Goal: Check status: Check status

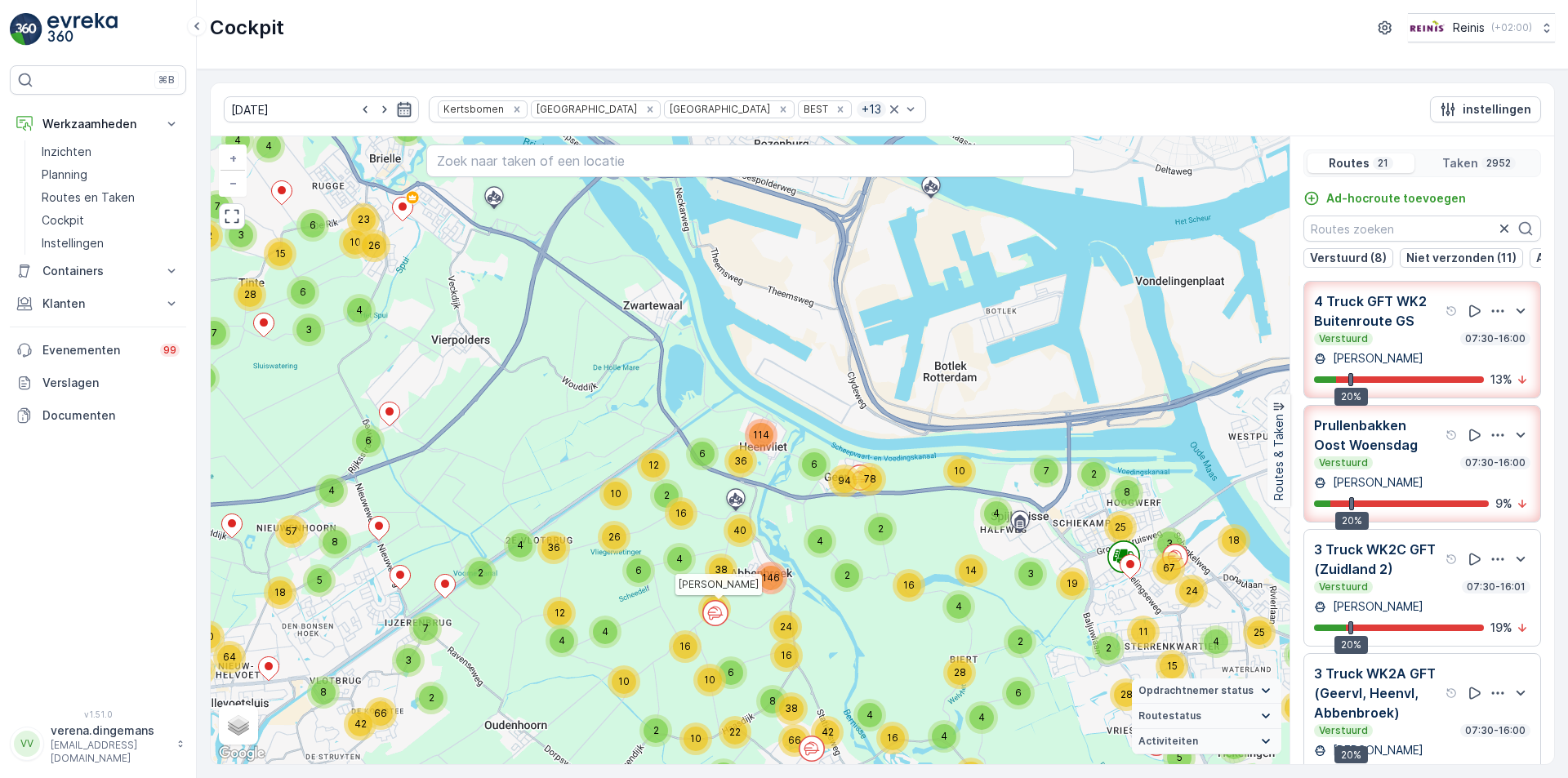
click at [396, 106] on icon "button" at bounding box center [404, 109] width 16 height 16
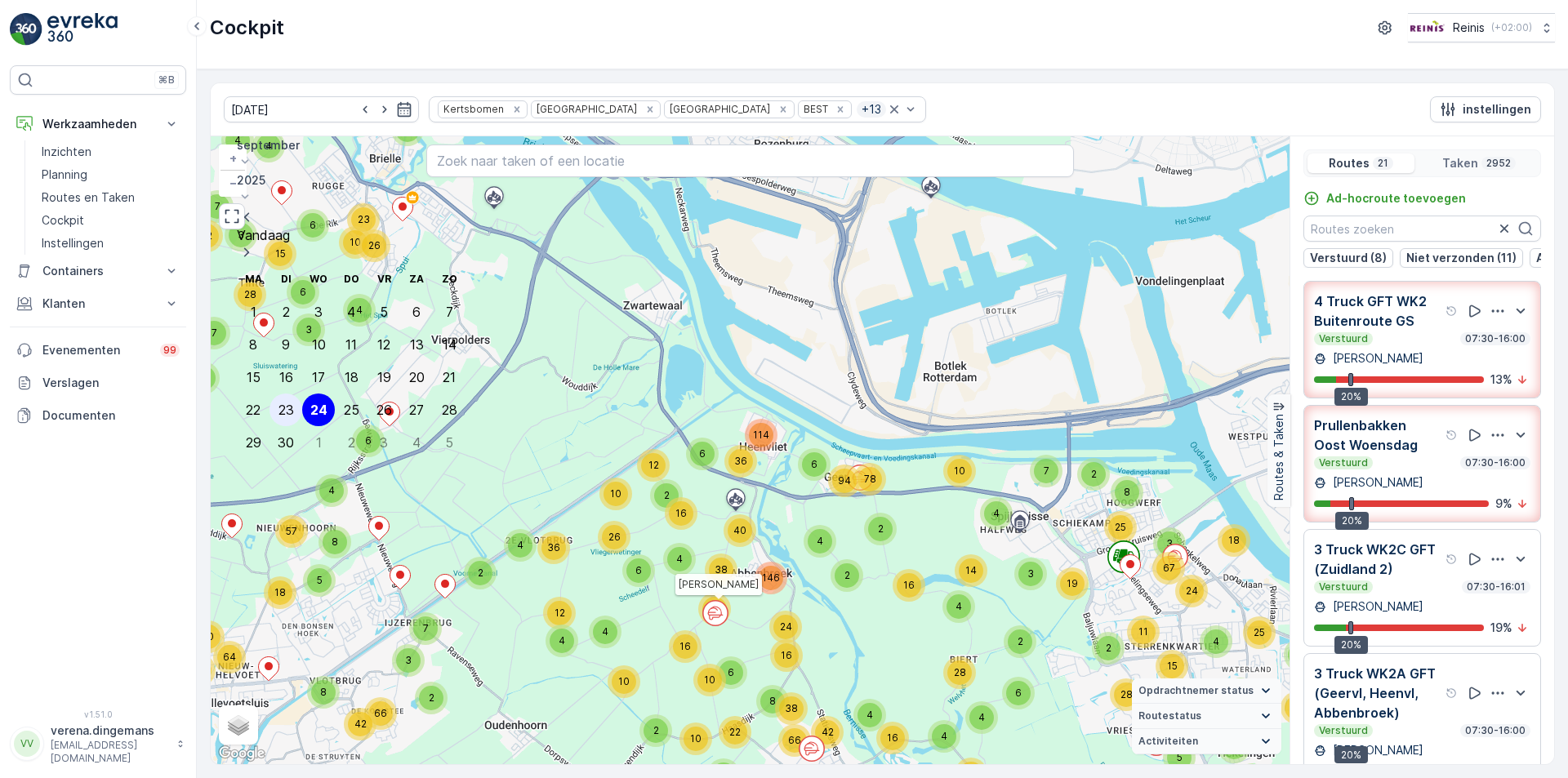
click at [288, 403] on div "23" at bounding box center [286, 410] width 16 height 15
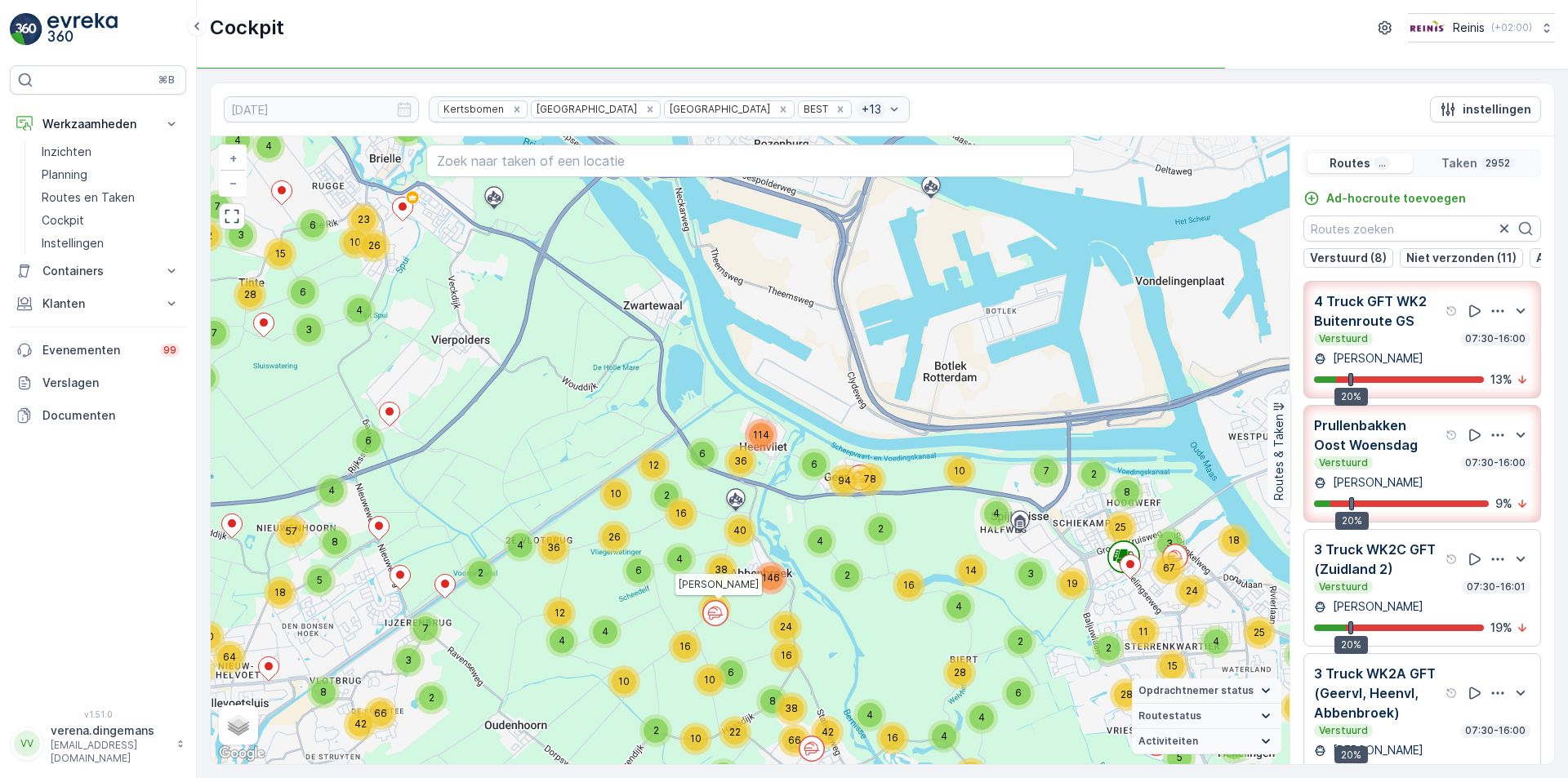
type input "[DATE]"
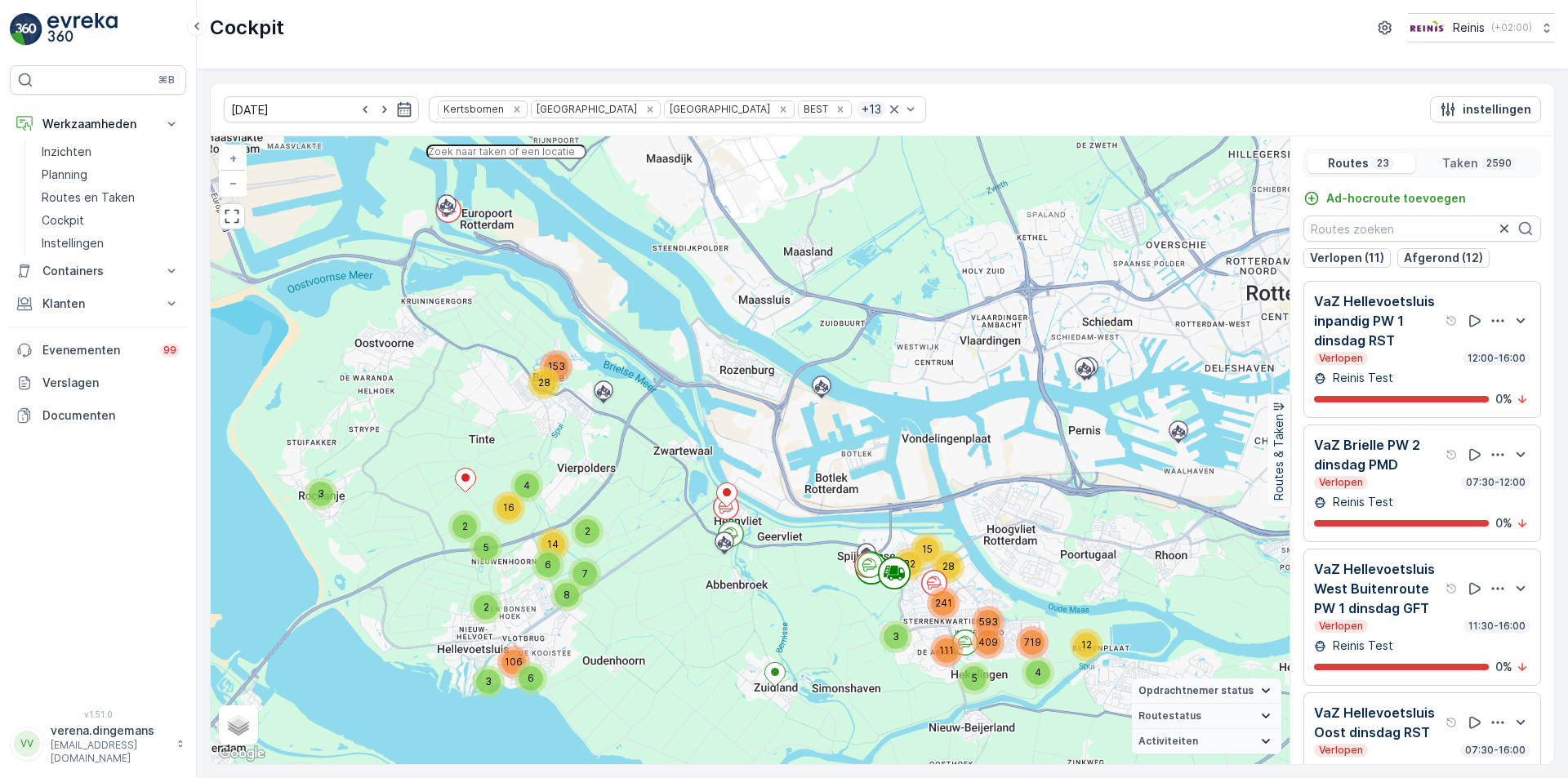
click at [583, 159] on input "text" at bounding box center [506, 152] width 160 height 15
paste input "[STREET_ADDRESS]"
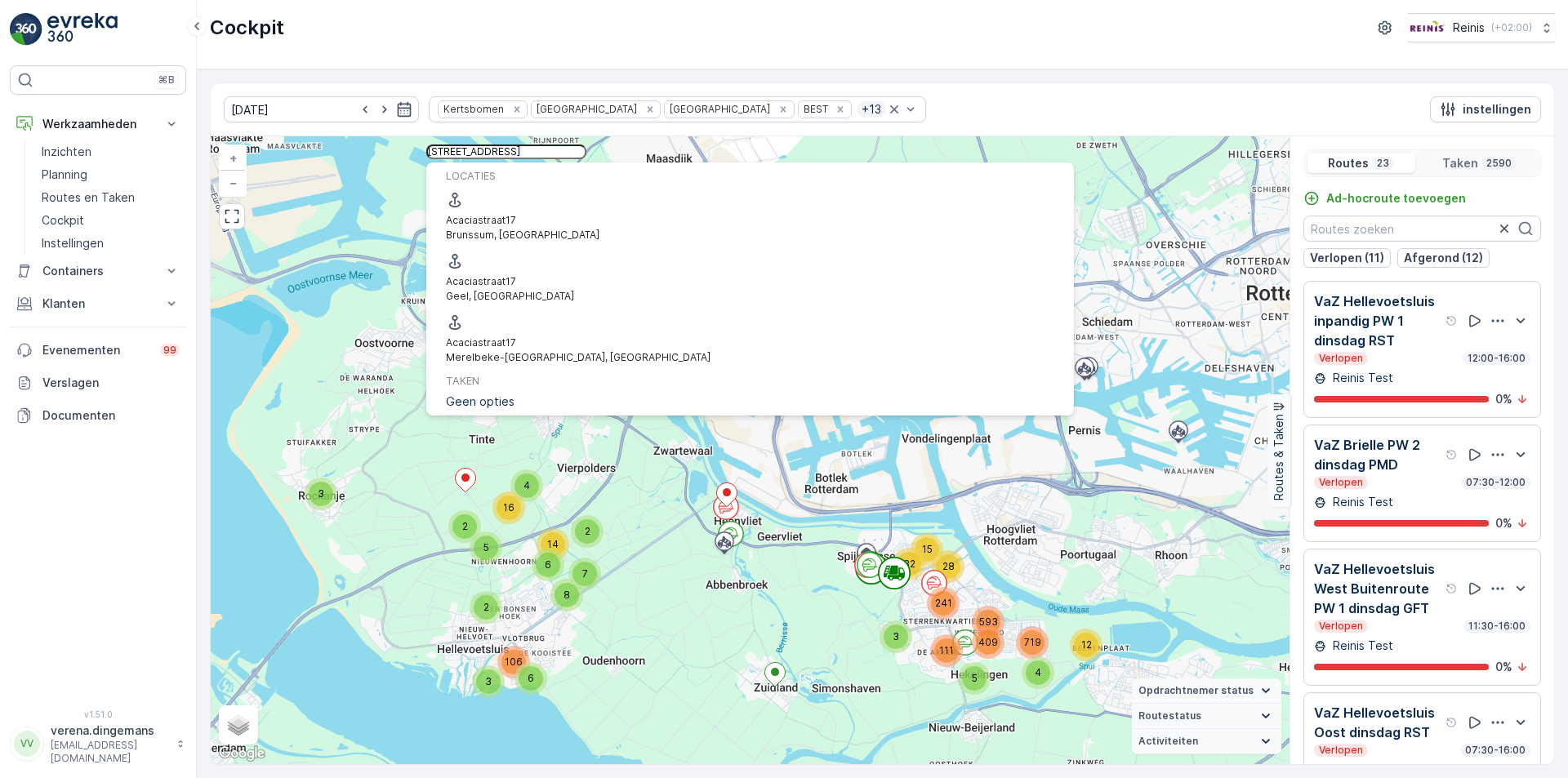
click at [586, 152] on input "[STREET_ADDRESS]" at bounding box center [506, 152] width 160 height 15
type input "[STREET_ADDRESS]"
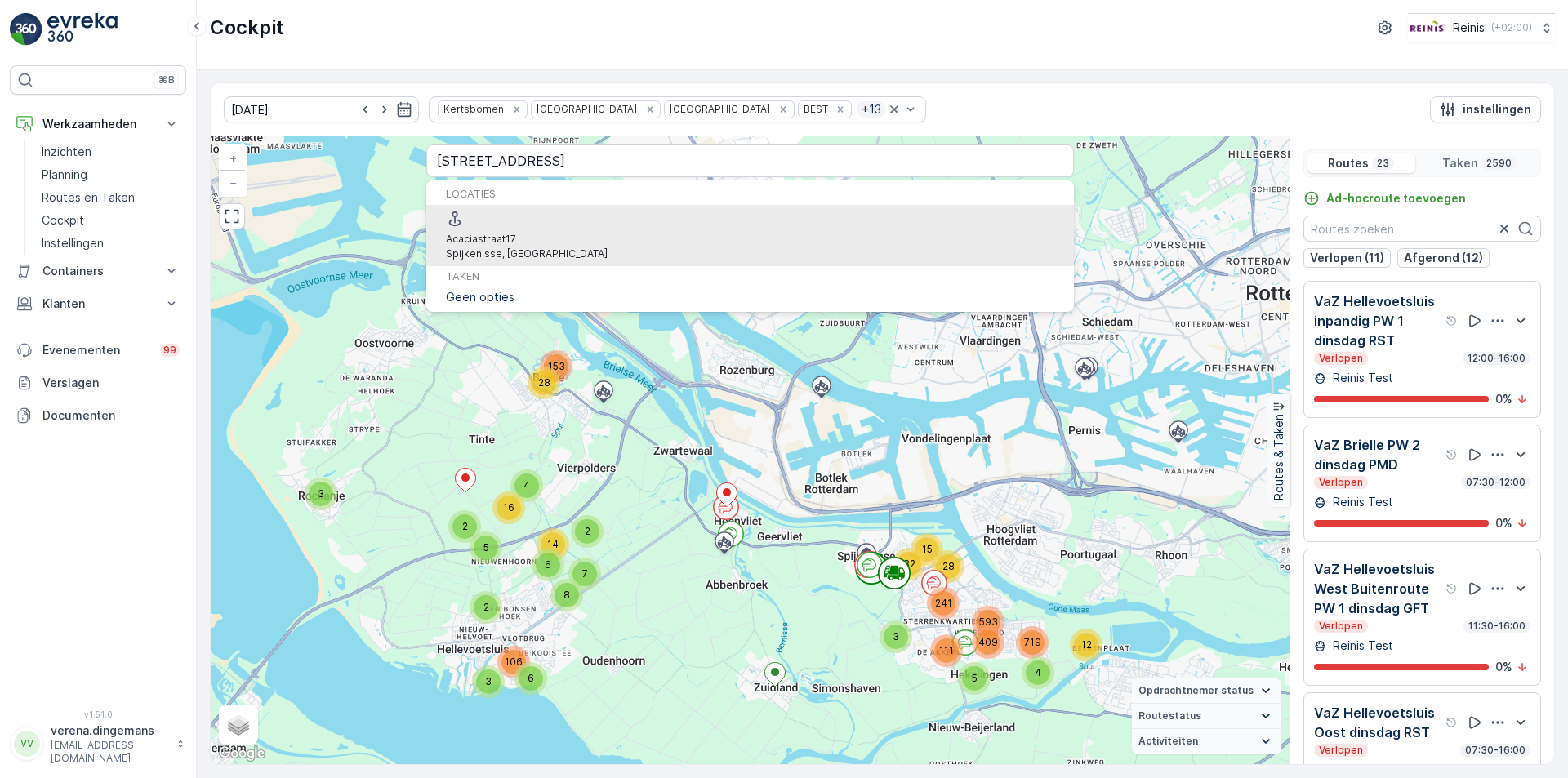
click at [553, 232] on span "[STREET_ADDRESS]" at bounding box center [527, 240] width 161 height 15
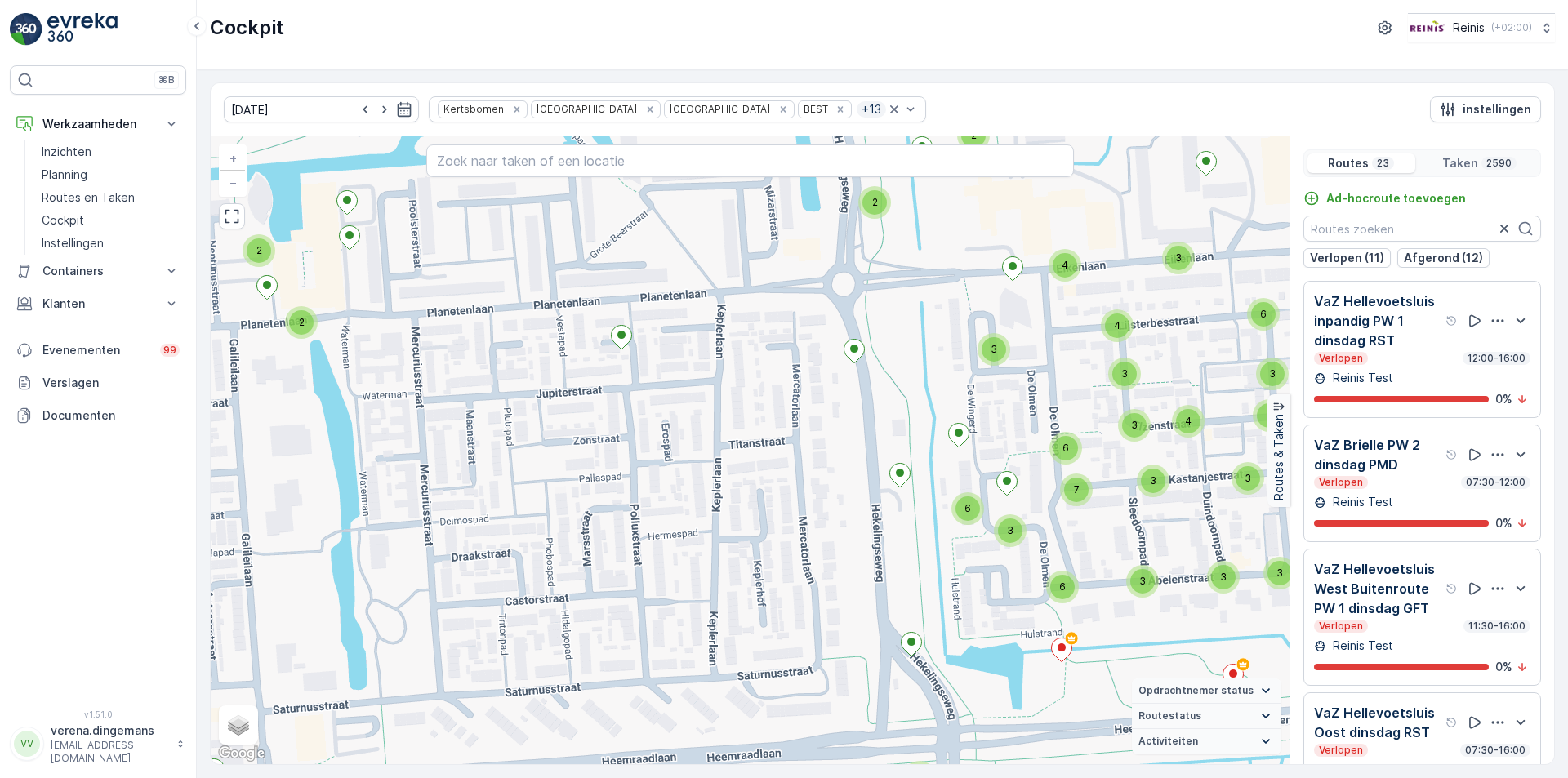
drag, startPoint x: 834, startPoint y: 690, endPoint x: 851, endPoint y: 579, distance: 112.3
click at [851, 579] on div "2 2 2 2 4 2 2 3 2 3 2 2 2 2 2 3 2 2 2 3 3 3 2 2 2 3 2 3 2 2 2 2 3 2 2 2 2 3 2 2…" at bounding box center [750, 450] width 1079 height 628
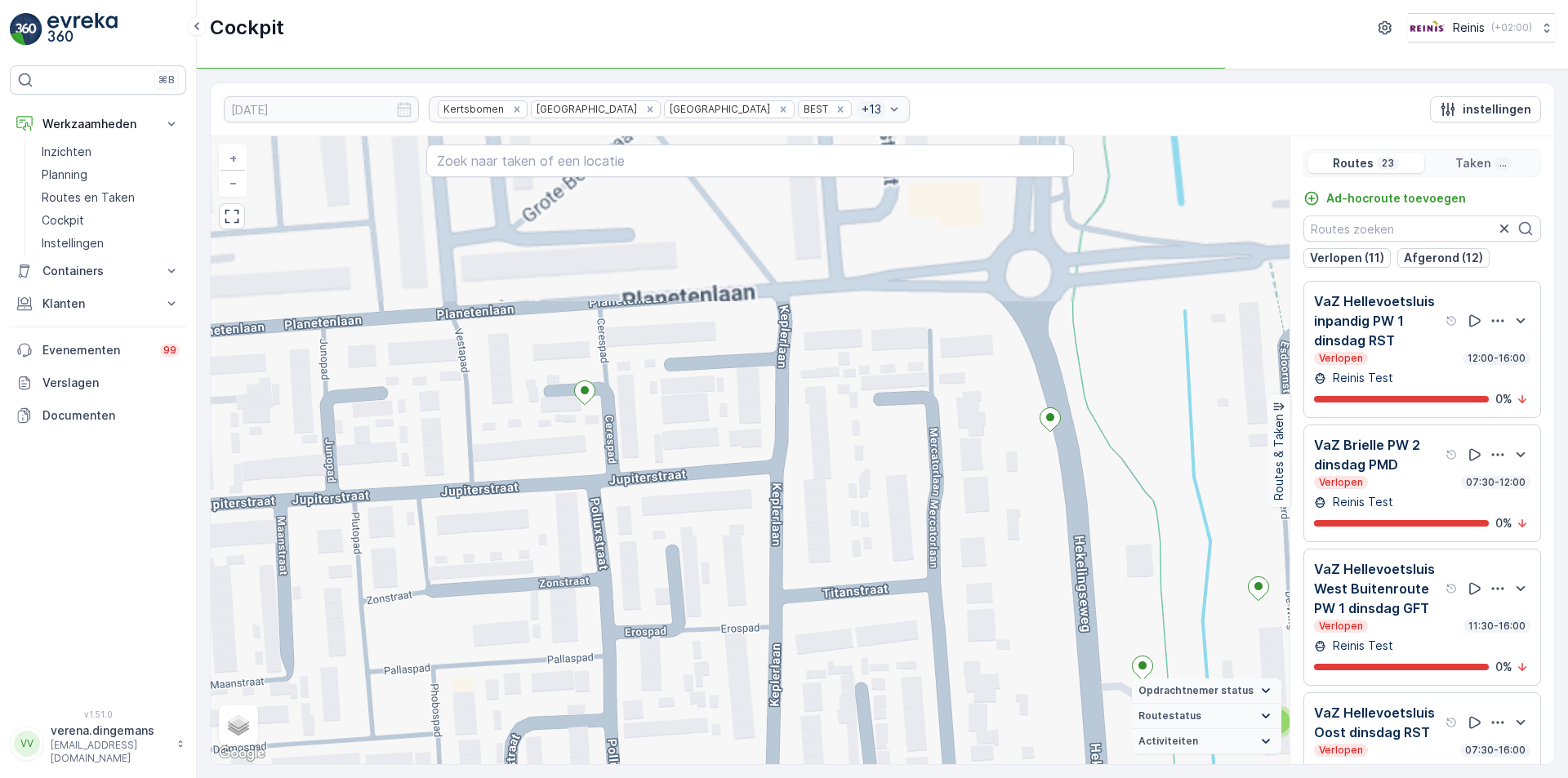
drag, startPoint x: 691, startPoint y: 321, endPoint x: 876, endPoint y: 422, distance: 210.8
click at [731, 525] on div "2 2 2 2 2 2 2 2 2 3 2 2 2 2 2 2 2 2 2 2 2 2 3 3 6 3 2 4 3 3 3 4 4 4 4 4 4 4 4 3…" at bounding box center [750, 450] width 1079 height 628
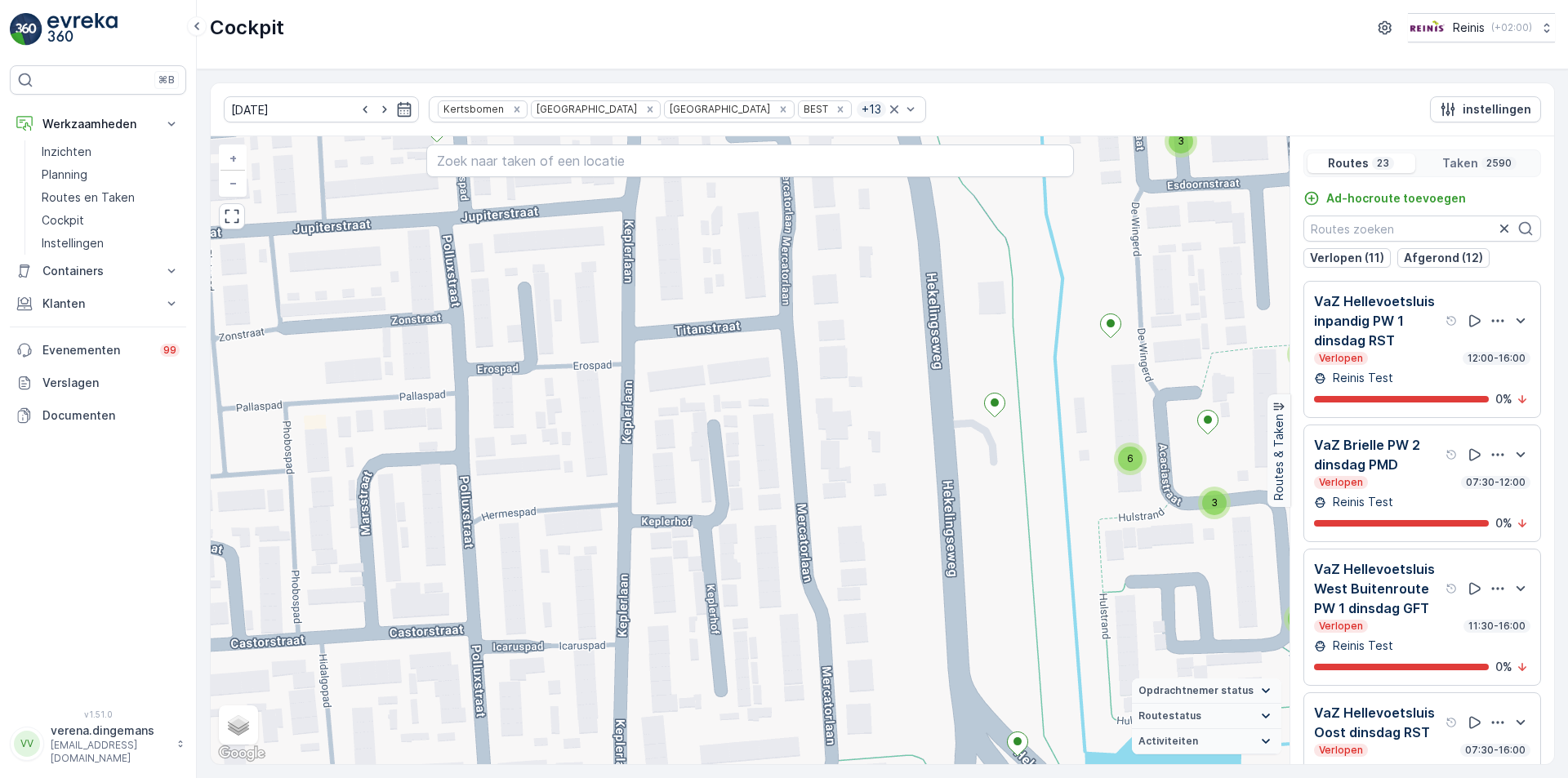
click at [876, 422] on div "4 2 2 2 2 2 2 2 2 2 2 2 2 2 2 2 2 2 2 2 2 2 2 2 2 2 2 2 2 2 2 2 2 2 4 2 2 2 2 2…" at bounding box center [750, 450] width 1079 height 628
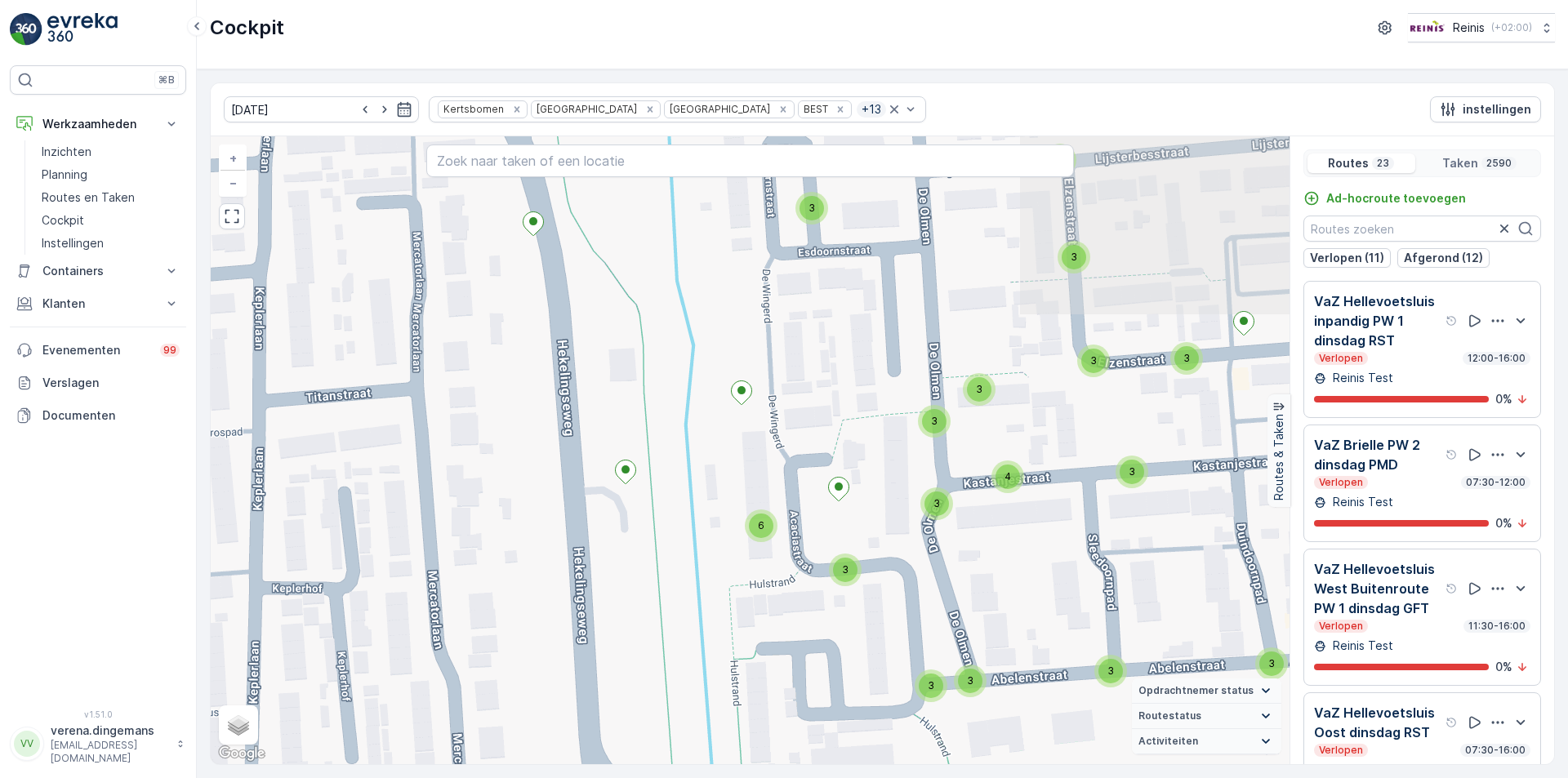
drag, startPoint x: 744, startPoint y: 360, endPoint x: 770, endPoint y: 582, distance: 223.5
click at [770, 582] on div "2 2 2 2 2 2 2 2 2 3 2 2 2 2 2 2 2 2 2 2 2 2 3 3 6 3 2 4 3 3 3 4 4 4 4 4 4 4 4 3…" at bounding box center [750, 450] width 1079 height 628
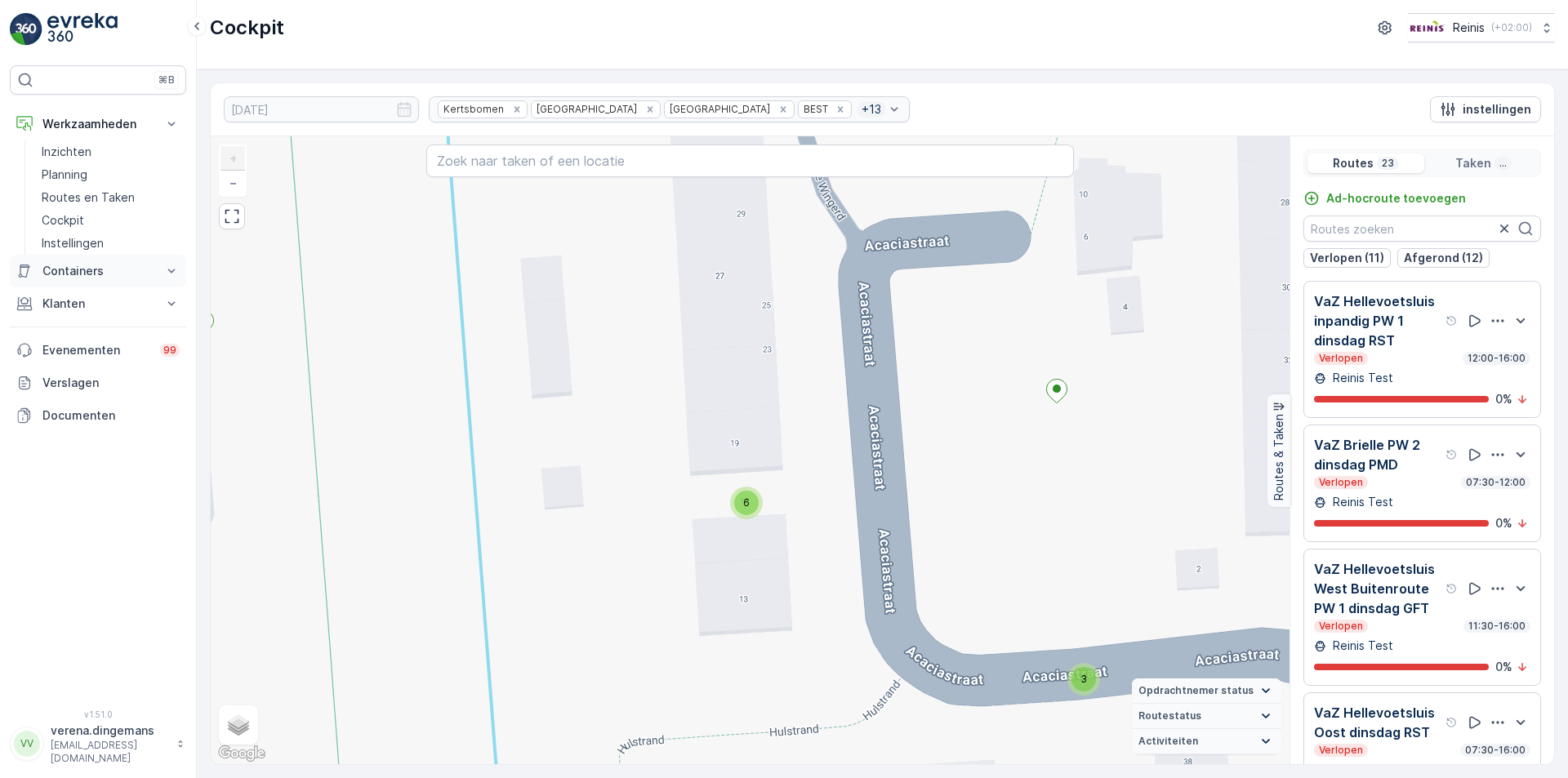
click at [106, 277] on p "Containers" at bounding box center [98, 271] width 111 height 16
click at [114, 295] on link "Middelen" at bounding box center [110, 299] width 151 height 23
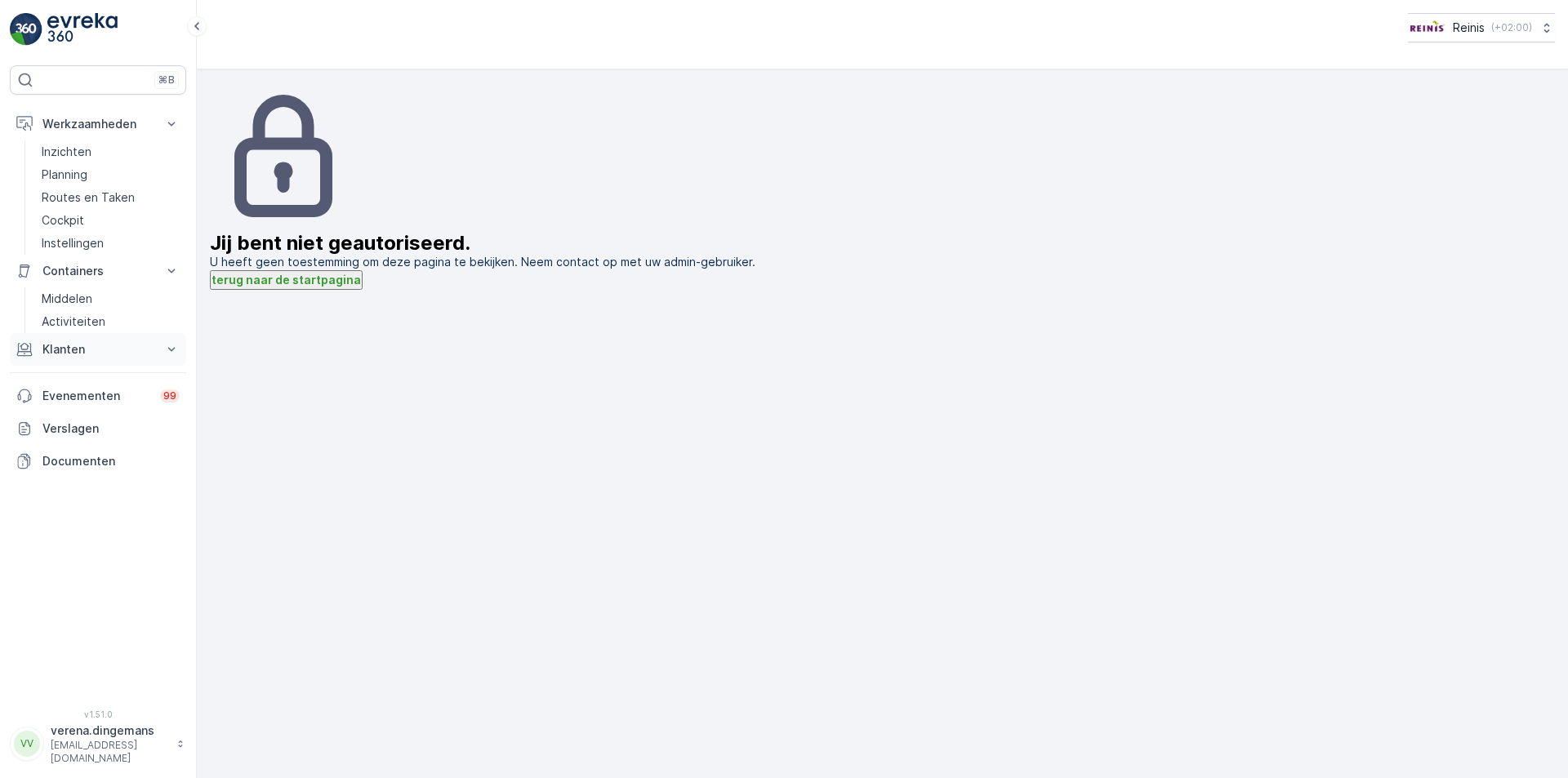
click at [90, 350] on p "Klanten" at bounding box center [98, 350] width 111 height 16
click at [67, 472] on p "Orders" at bounding box center [61, 468] width 38 height 16
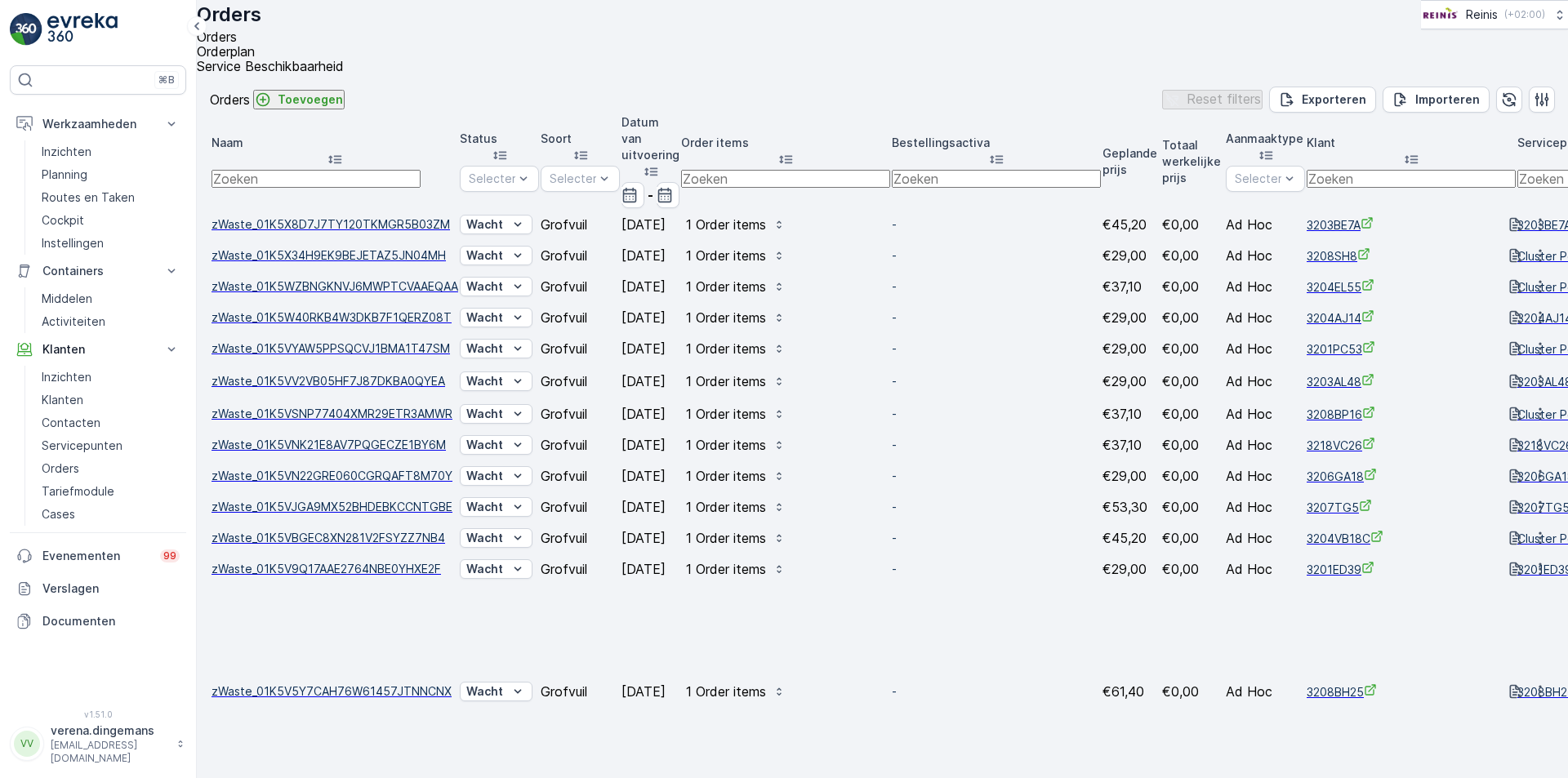
click at [246, 175] on input "text" at bounding box center [316, 179] width 209 height 18
type input "beerstraat"
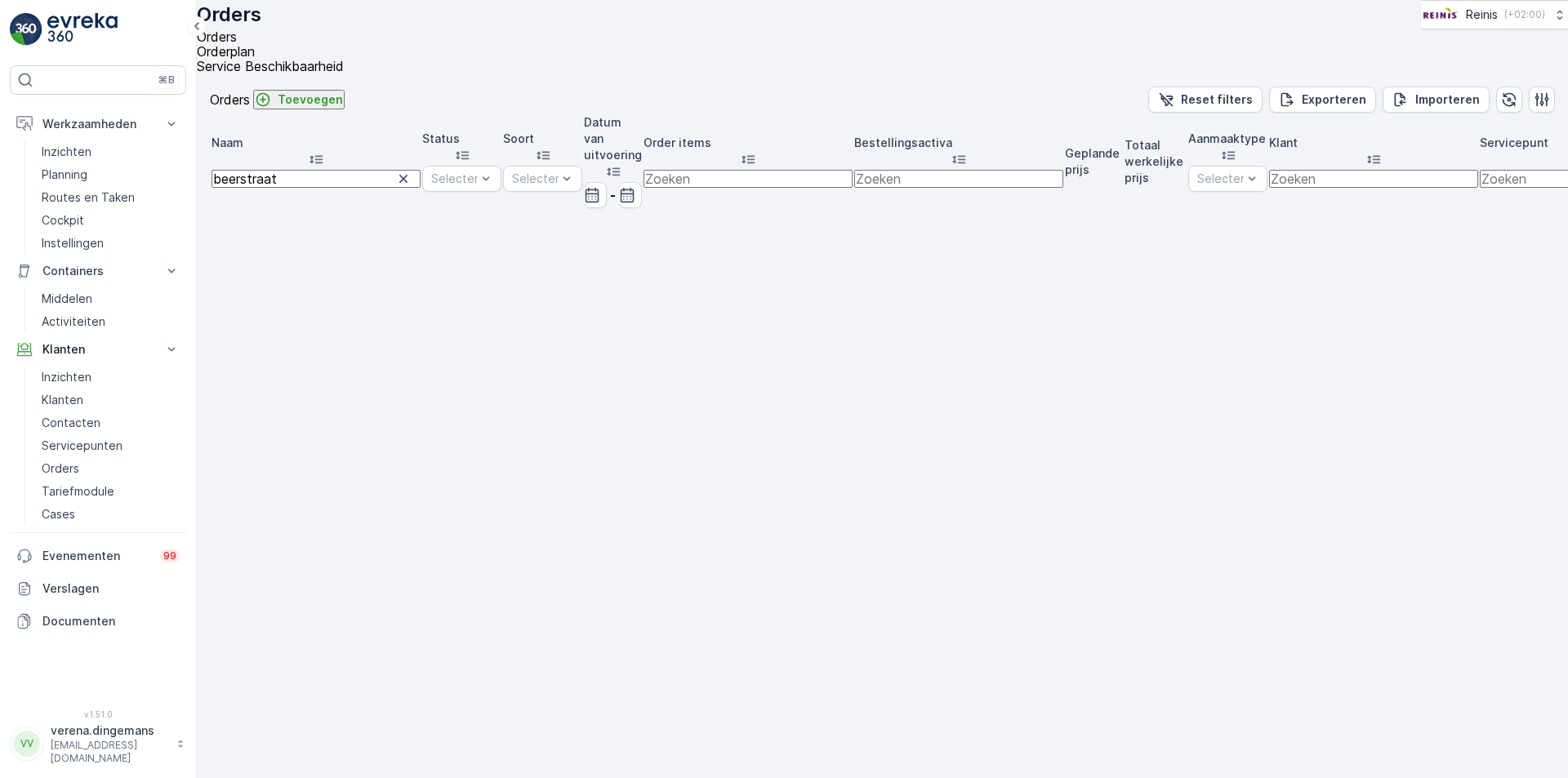
click at [264, 175] on input "beerstraat" at bounding box center [316, 179] width 209 height 18
type input "beer straat"
click at [395, 176] on icon "button" at bounding box center [404, 179] width 16 height 16
